Goal: Navigation & Orientation: Find specific page/section

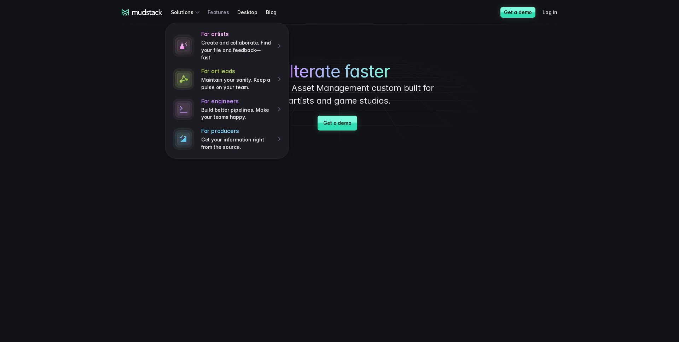
click at [218, 15] on link "Features" at bounding box center [223, 12] width 30 height 13
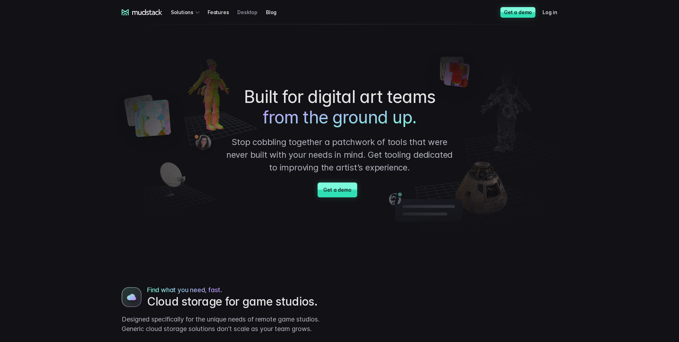
click at [244, 12] on link "Desktop" at bounding box center [251, 12] width 29 height 13
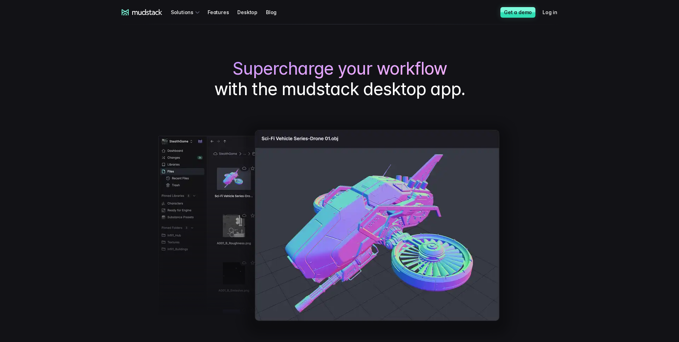
click at [144, 12] on icon at bounding box center [142, 12] width 41 height 6
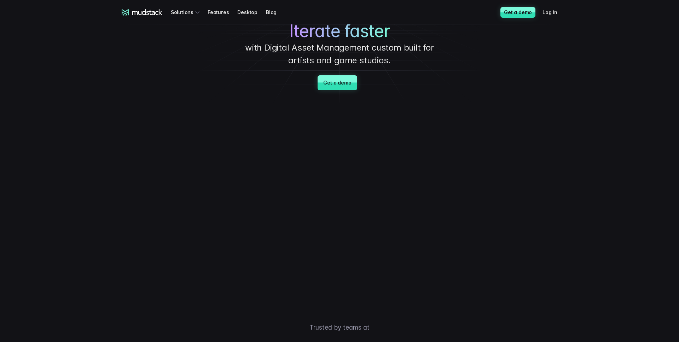
scroll to position [40, 0]
click at [139, 17] on div "mudstack logo Solutions Features Desktop Blog Get a demo Log in" at bounding box center [339, 12] width 453 height 24
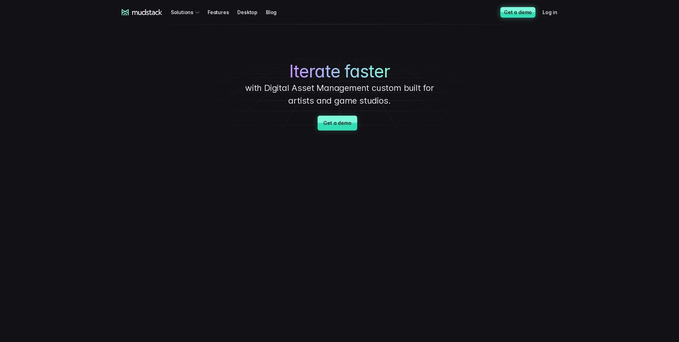
click at [515, 11] on link "Get a demo" at bounding box center [518, 12] width 35 height 11
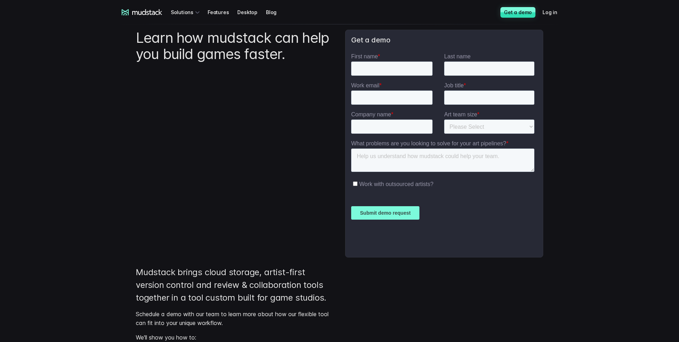
scroll to position [8, 0]
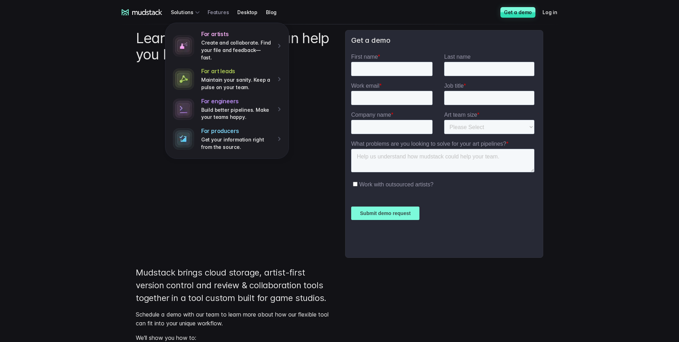
click at [213, 13] on link "Features" at bounding box center [223, 12] width 30 height 13
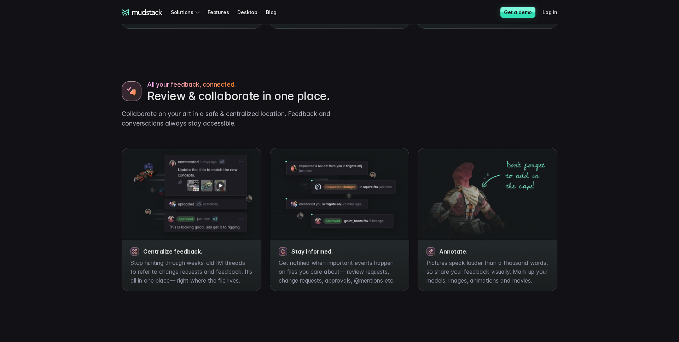
scroll to position [469, 0]
